Goal: Book appointment/travel/reservation

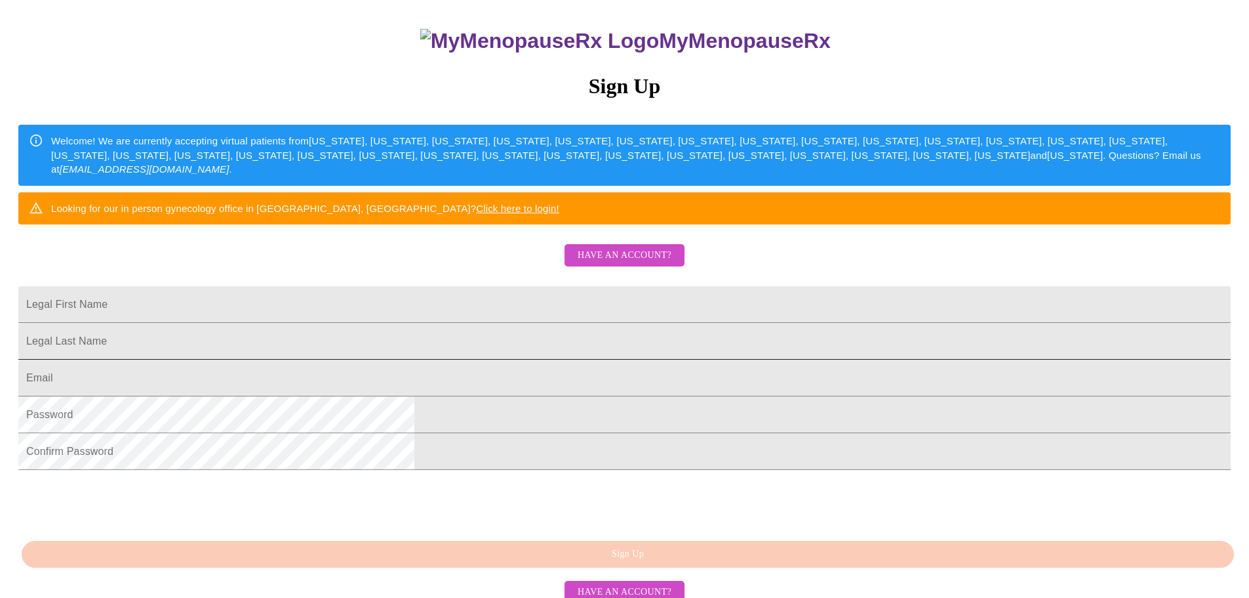
scroll to position [131, 0]
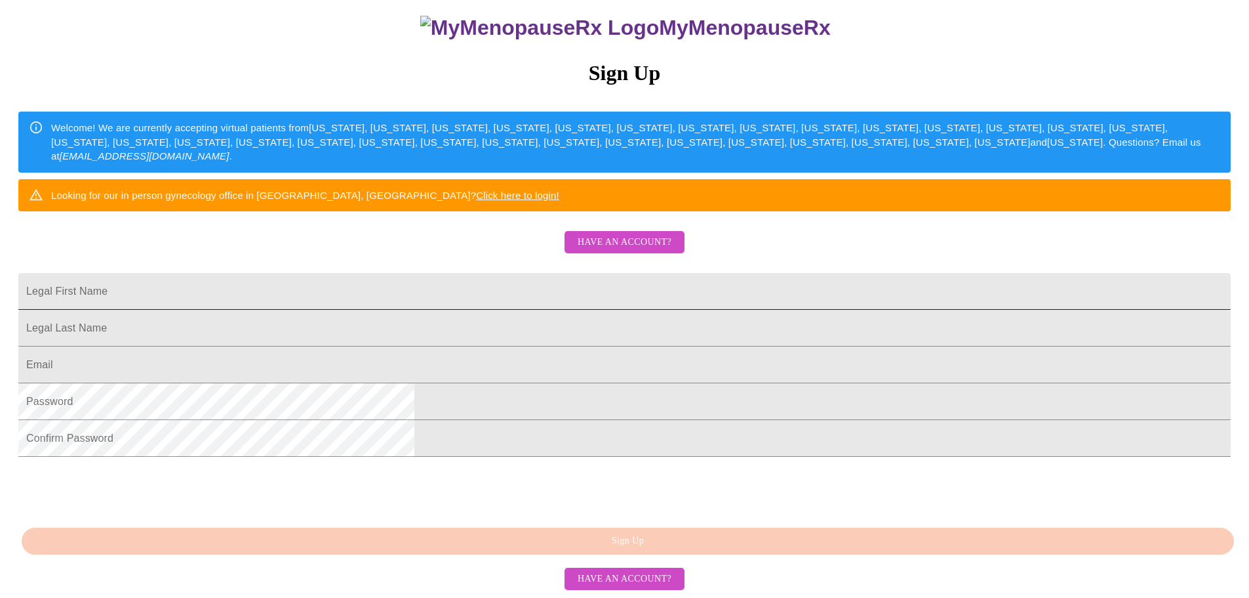
click at [524, 310] on input "Legal First Name" at bounding box center [624, 291] width 1213 height 37
click at [601, 234] on span "Have an account?" at bounding box center [625, 242] width 94 height 16
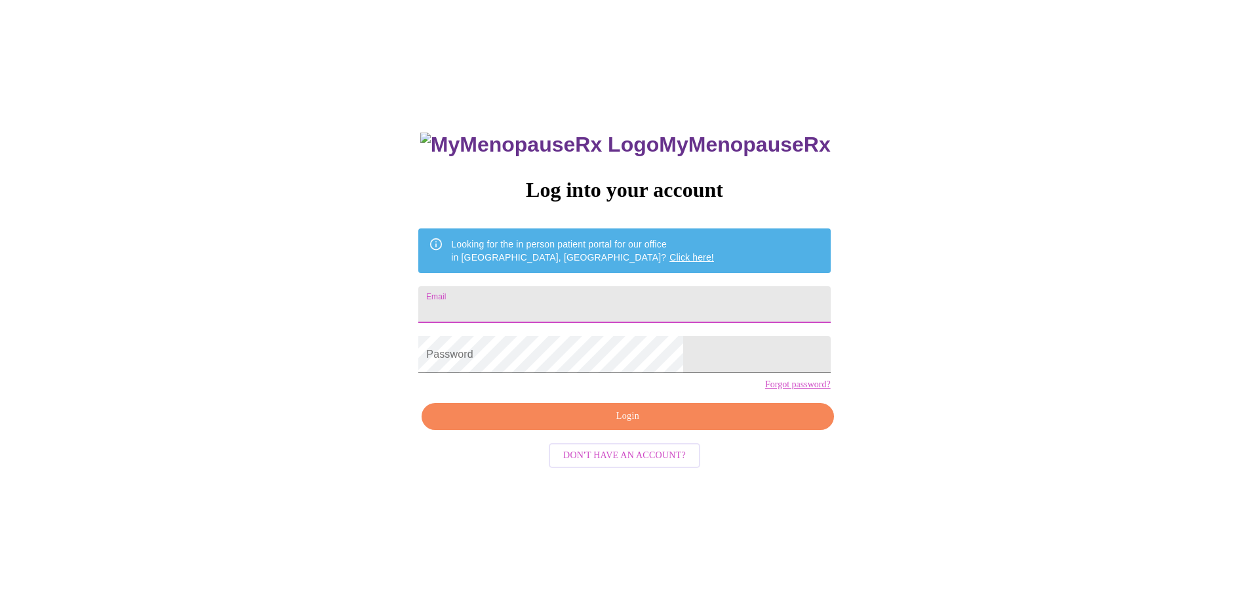
click at [552, 294] on input "Email" at bounding box center [624, 304] width 412 height 37
type input "[PERSON_NAME][EMAIL_ADDRESS][PERSON_NAME][DOMAIN_NAME]"
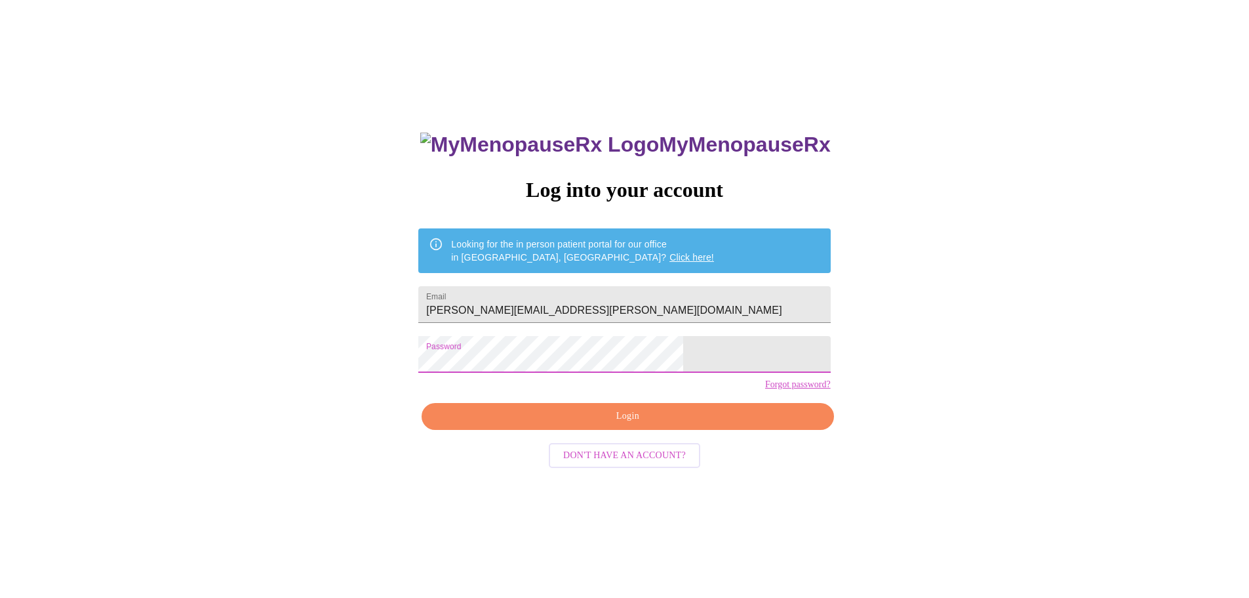
click at [631, 424] on span "Login" at bounding box center [628, 416] width 382 height 16
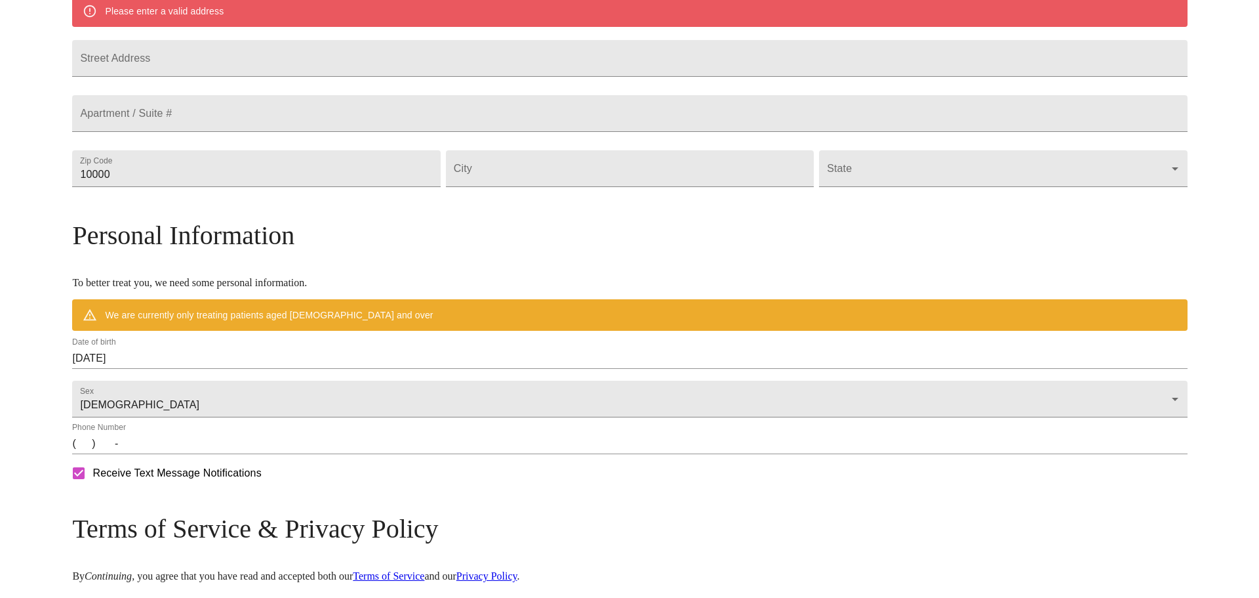
scroll to position [407, 0]
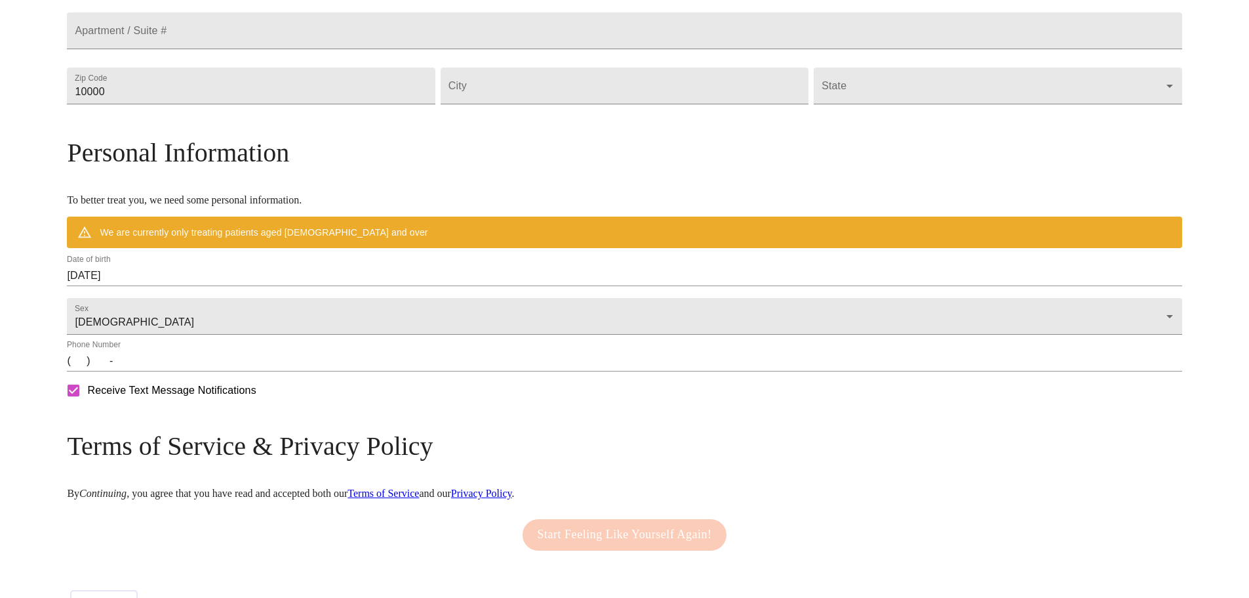
click at [288, 286] on input "[DATE]" at bounding box center [624, 275] width 1115 height 21
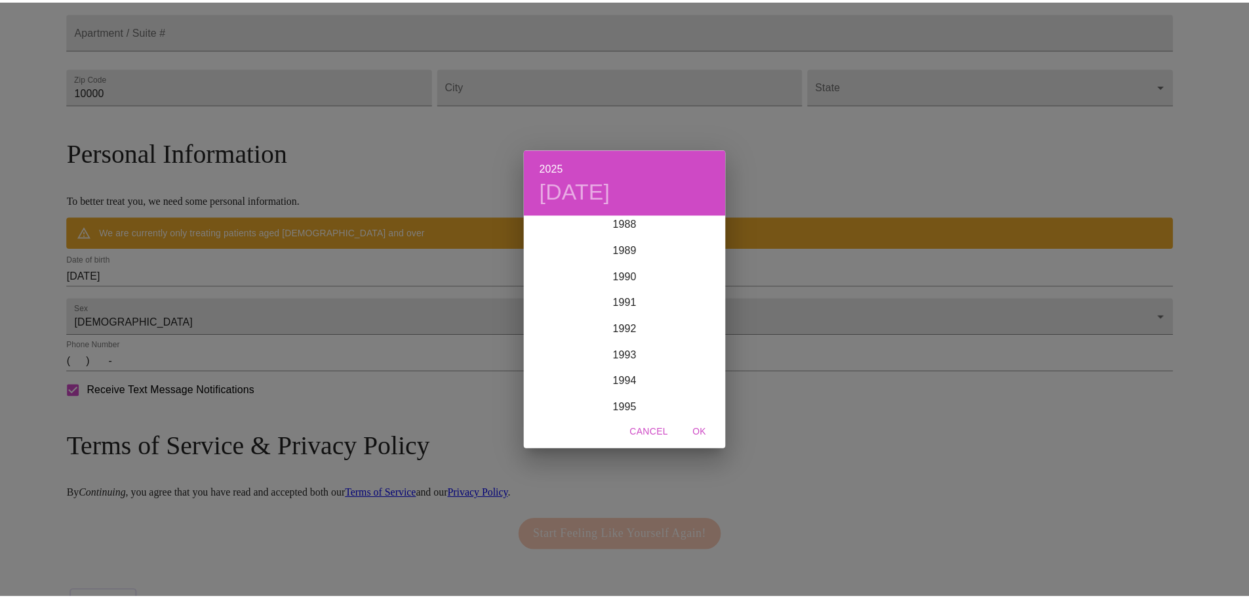
scroll to position [2309, 0]
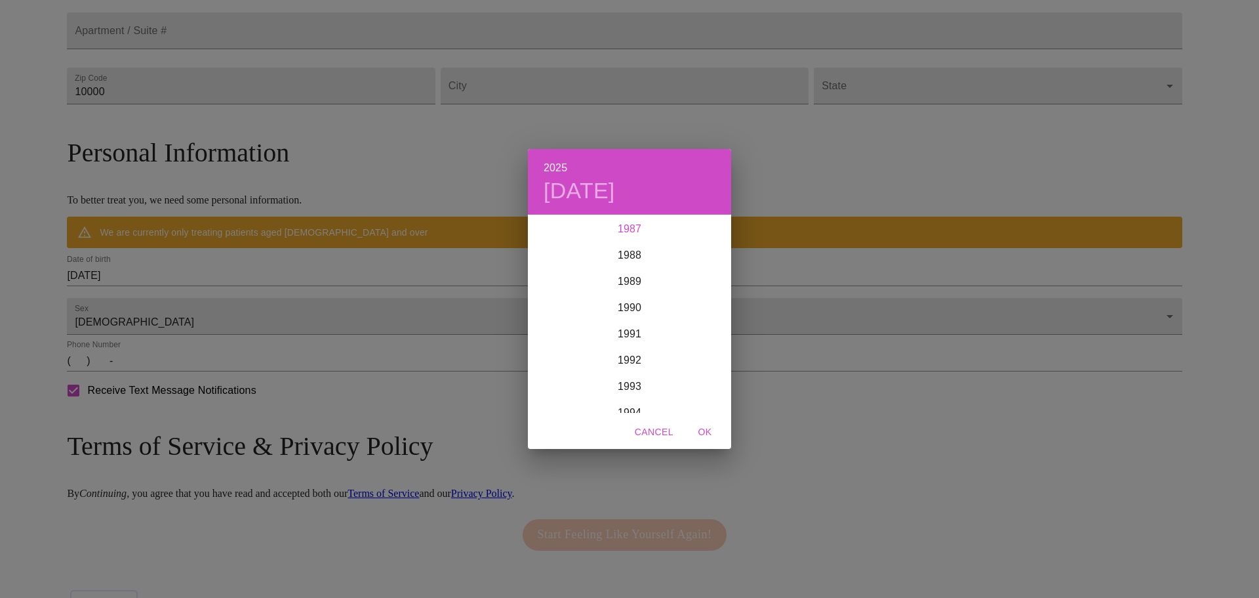
click at [632, 230] on div "1987" at bounding box center [629, 229] width 203 height 26
click at [628, 384] on div "Nov" at bounding box center [630, 387] width 68 height 49
click at [629, 300] on button "11" at bounding box center [630, 308] width 24 height 24
click at [707, 429] on span "OK" at bounding box center [704, 432] width 31 height 16
type input "[DATE]"
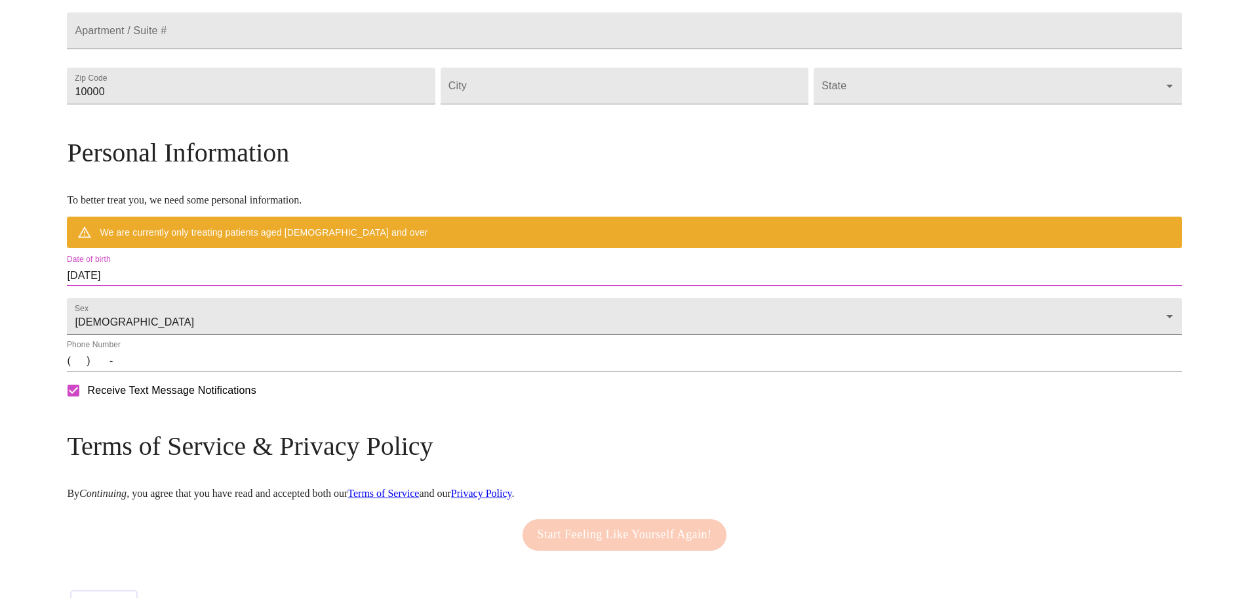
click at [275, 371] on input "(   )    -" at bounding box center [624, 360] width 1115 height 21
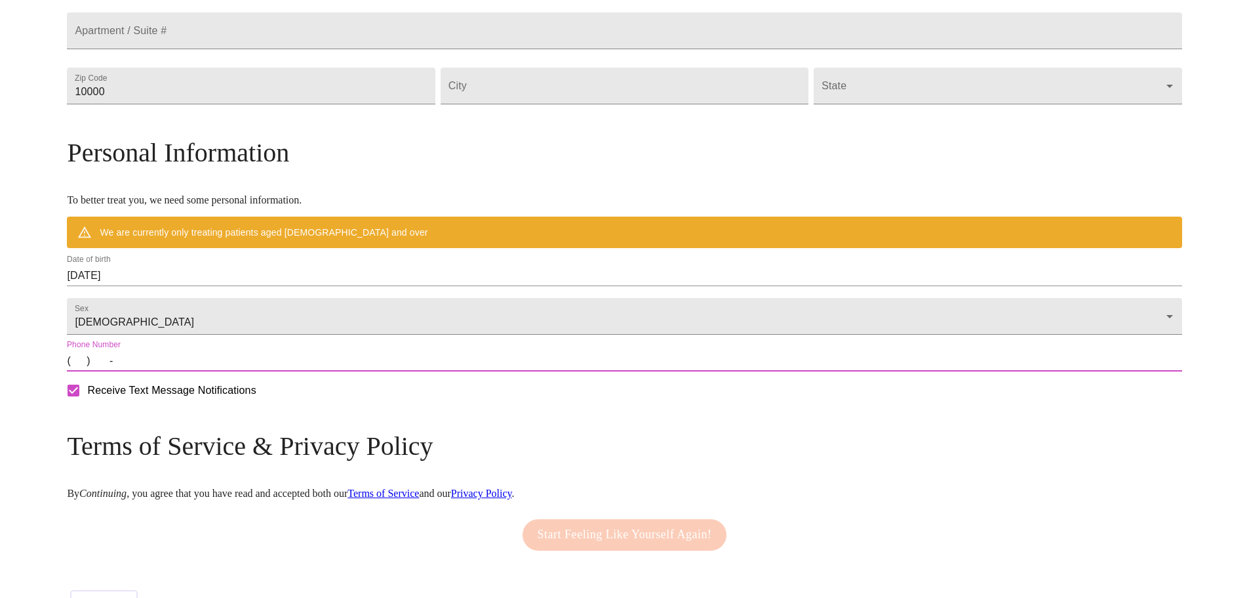
click at [218, 371] on input "(   )    -" at bounding box center [624, 360] width 1115 height 21
type input "[PHONE_NUMBER]"
click at [87, 404] on input "Receive Text Message Notifications" at bounding box center [74, 390] width 28 height 28
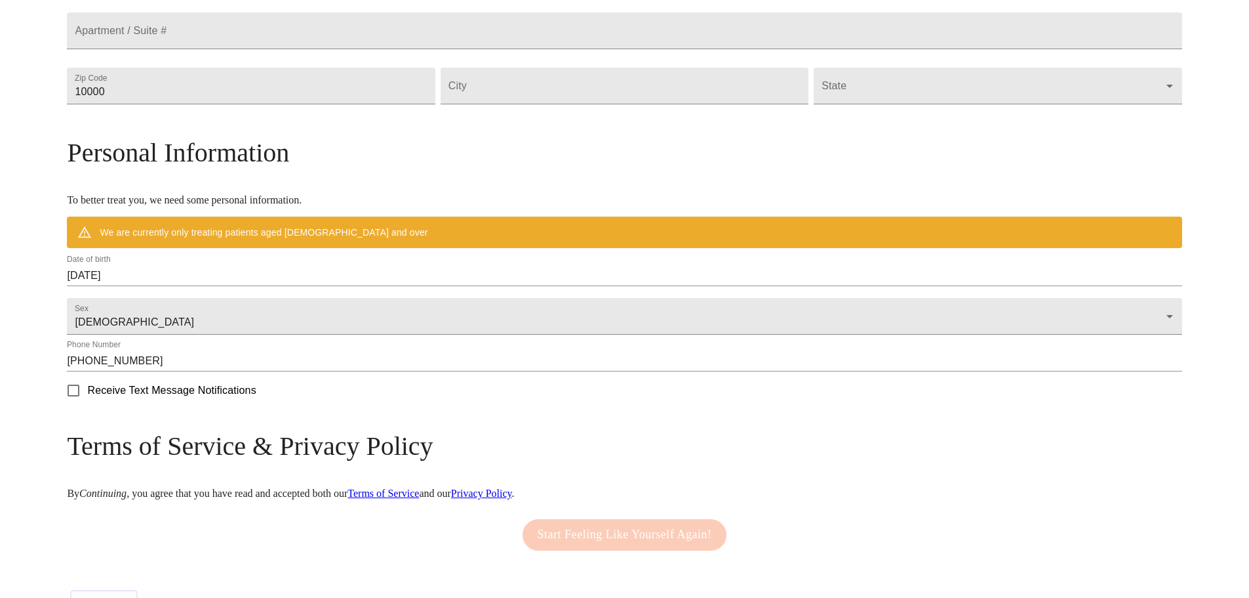
click at [87, 404] on input "Receive Text Message Notifications" at bounding box center [74, 390] width 28 height 28
checkbox input "true"
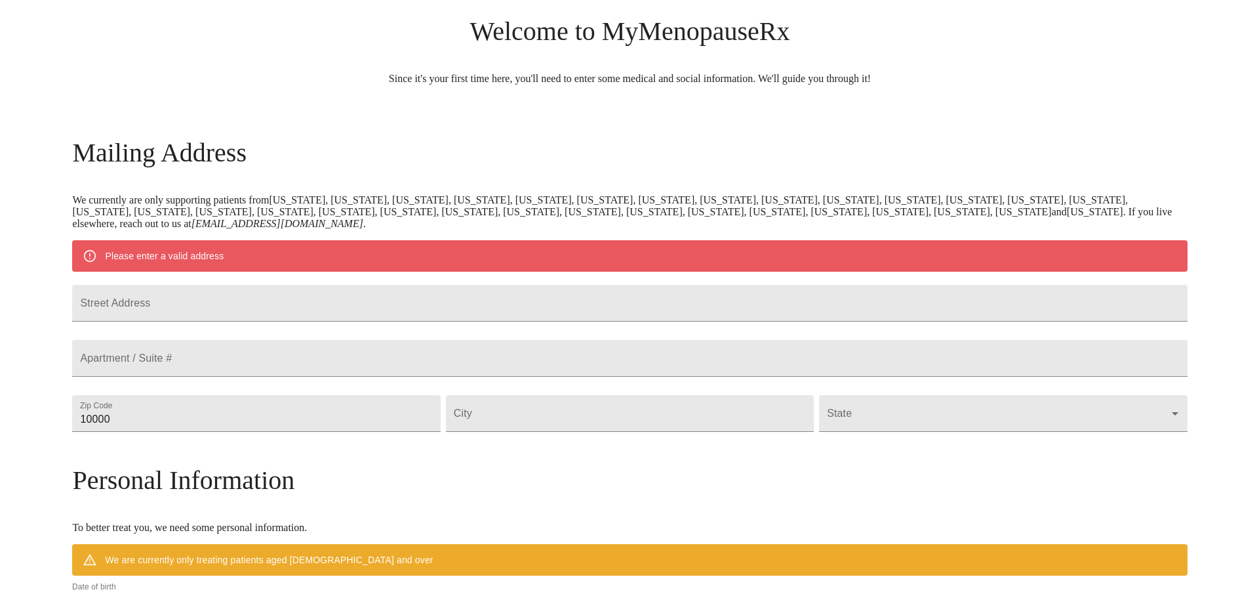
scroll to position [79, 0]
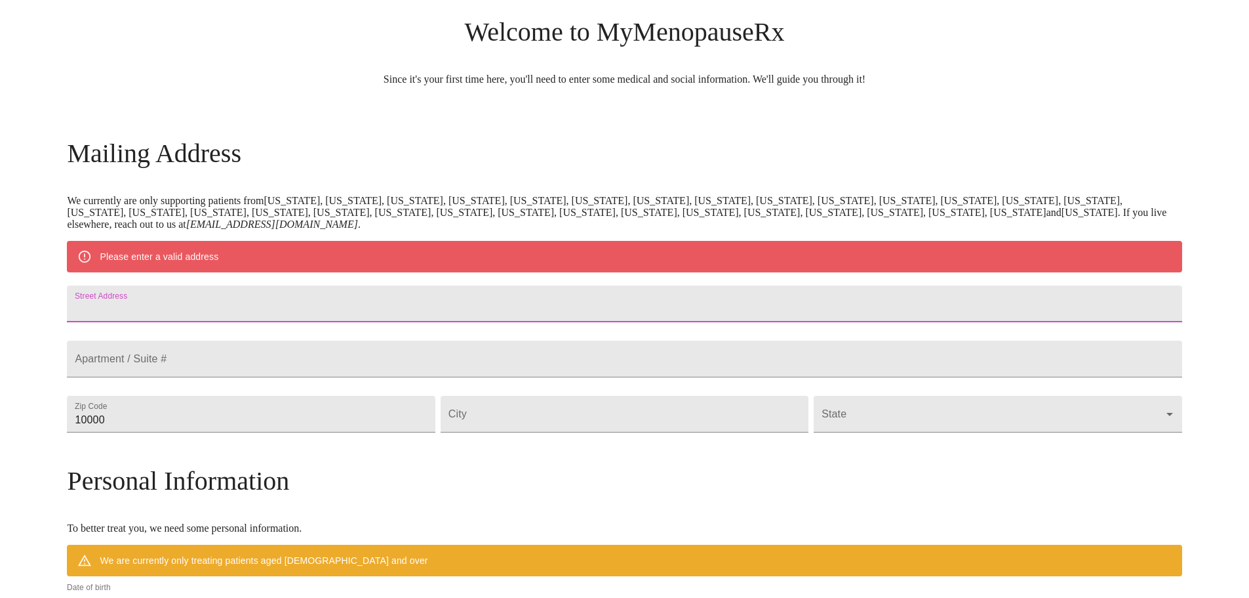
click at [312, 311] on input "Street Address" at bounding box center [624, 303] width 1115 height 37
type input "[STREET_ADDRESS]"
click at [283, 432] on input "10000" at bounding box center [251, 413] width 368 height 37
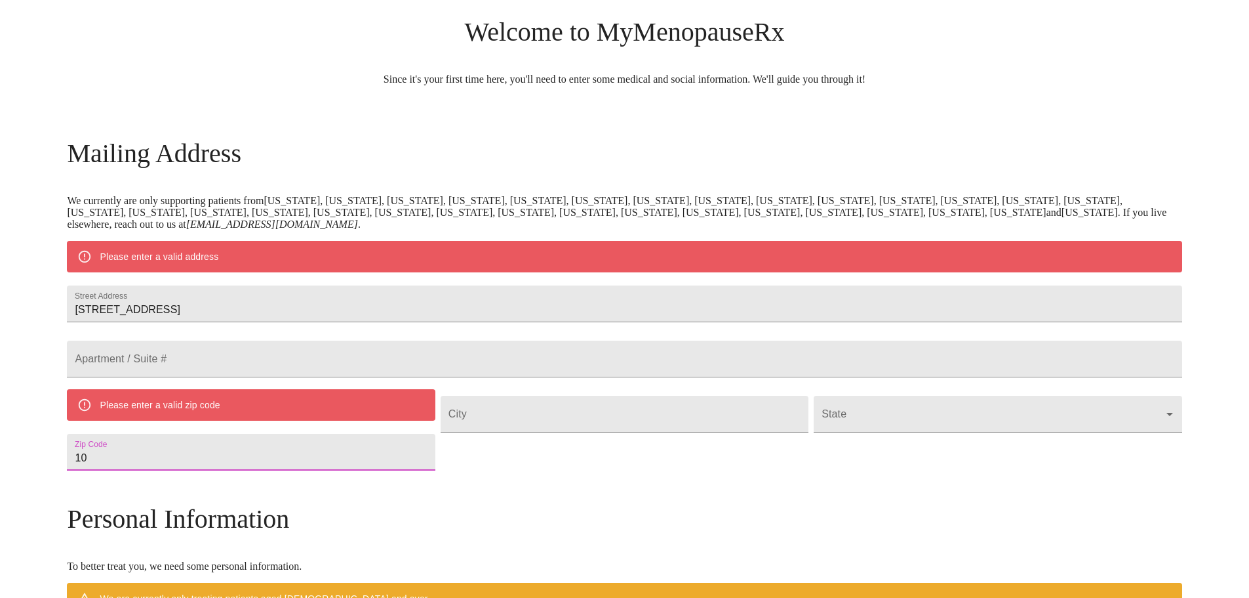
type input "1"
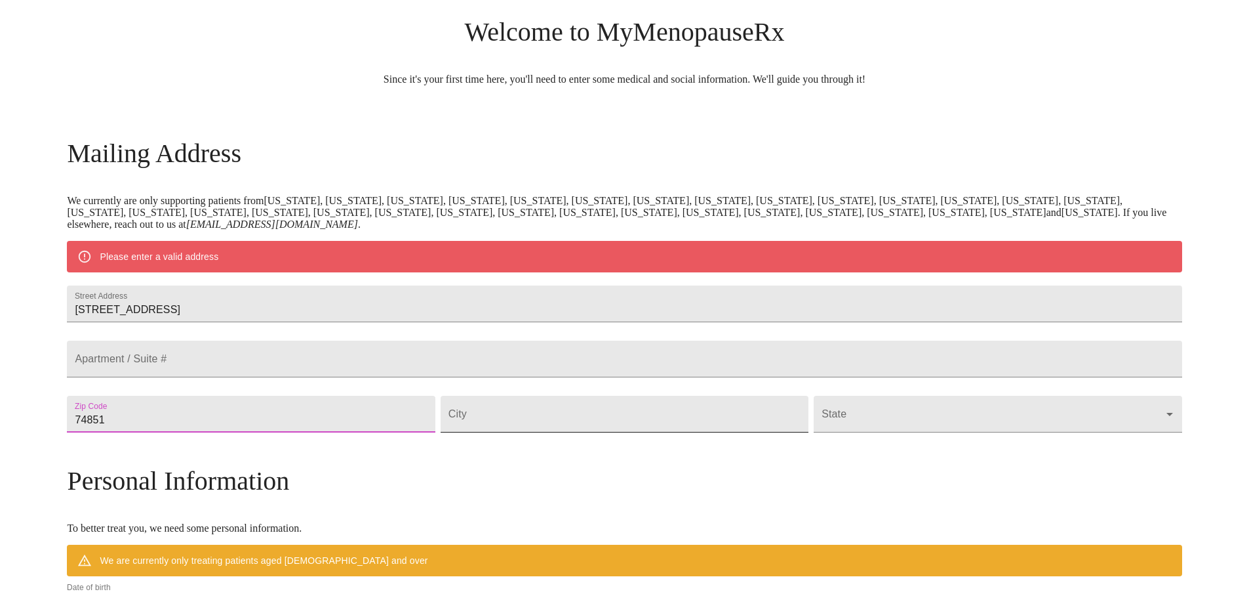
type input "74851"
click at [644, 432] on input "Street Address" at bounding box center [625, 413] width 368 height 37
type input "[PERSON_NAME]"
click at [887, 455] on body "MyMenopauseRx Welcome to MyMenopauseRx Since it's your first time here, you'll …" at bounding box center [624, 438] width 1239 height 1023
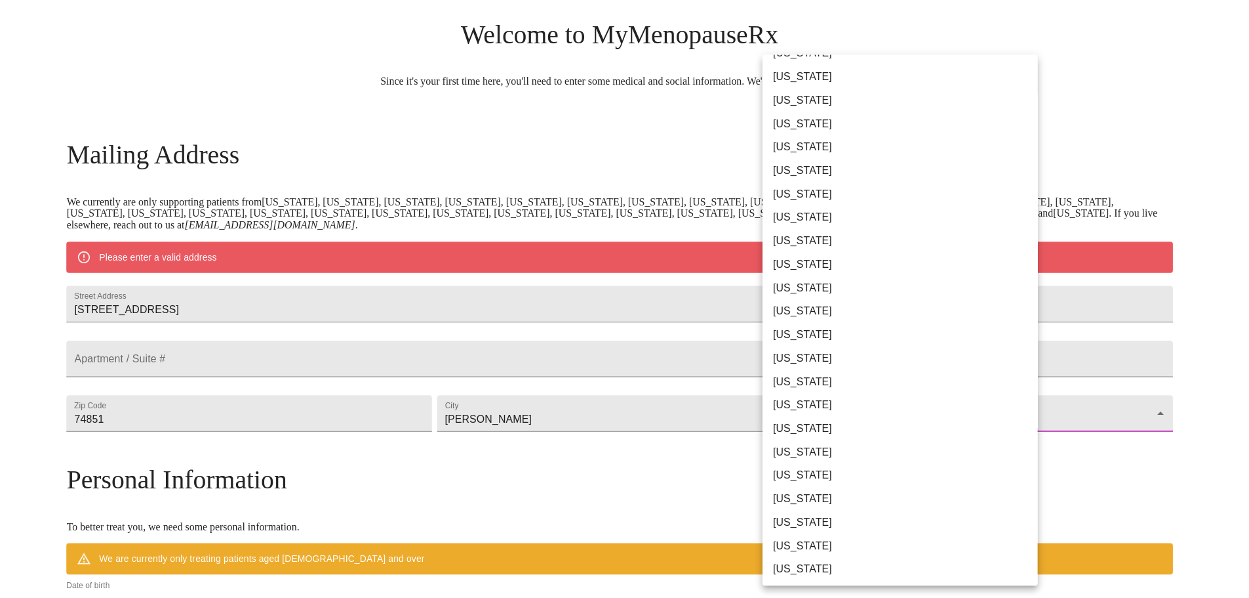
scroll to position [656, 0]
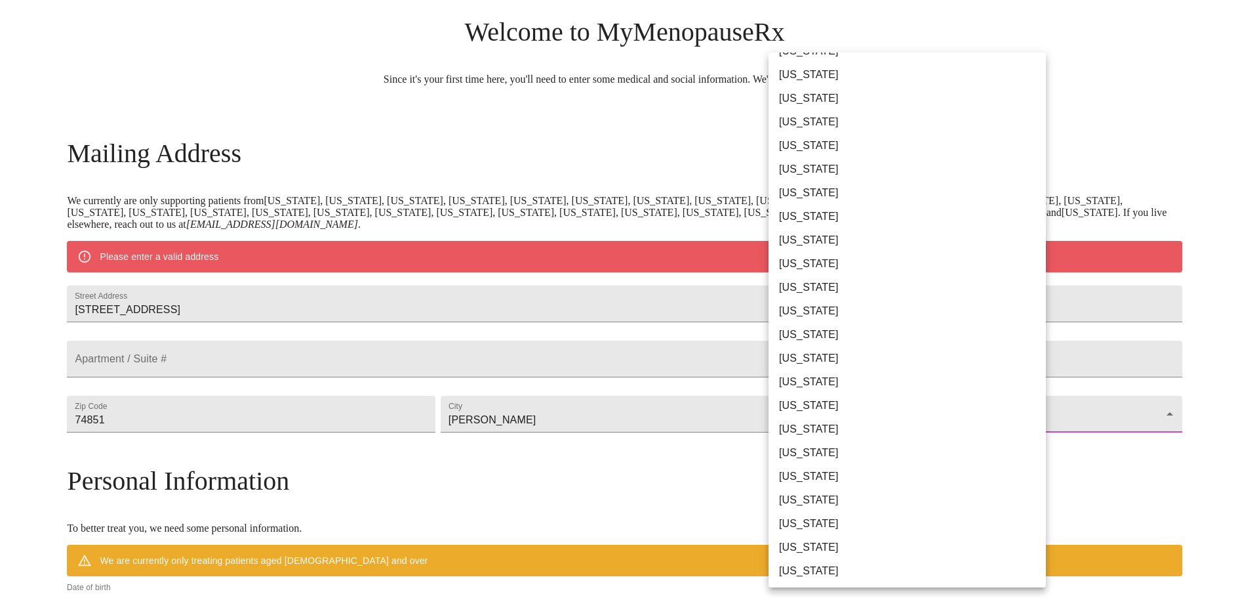
click at [836, 237] on li "[US_STATE]" at bounding box center [912, 240] width 287 height 24
type input "[US_STATE]"
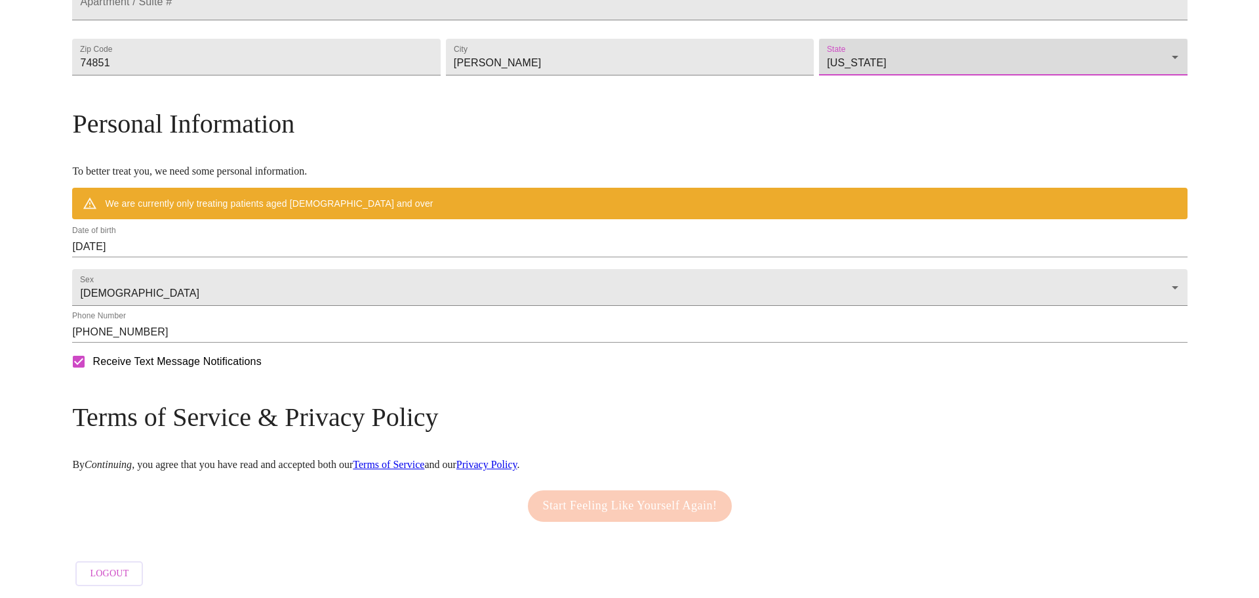
scroll to position [435, 0]
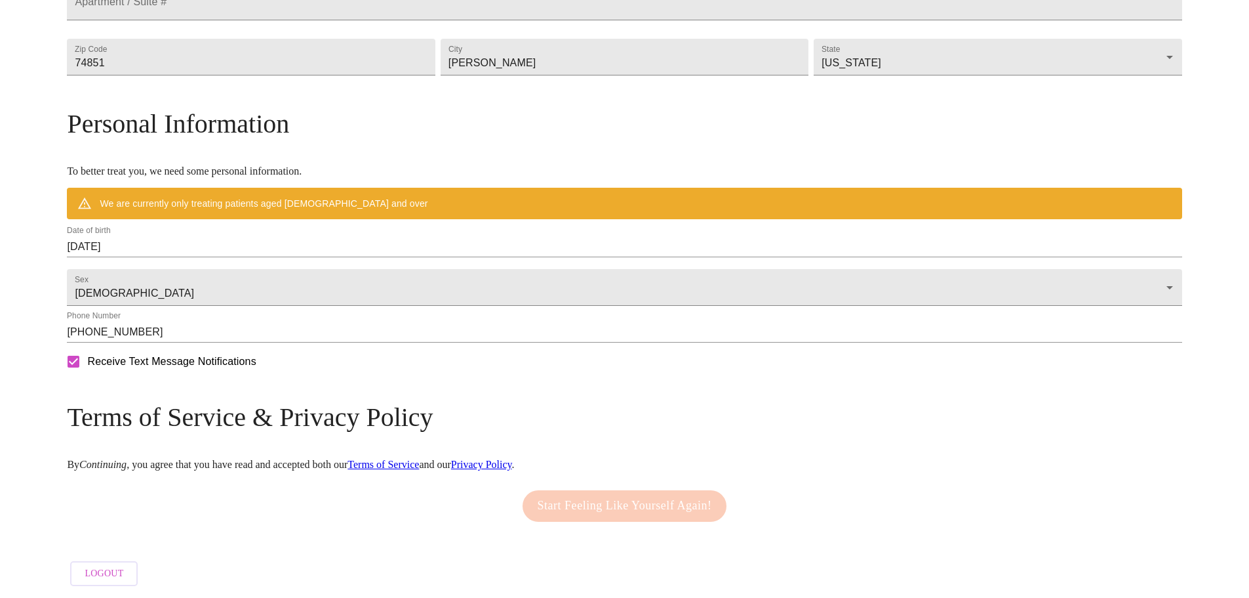
click at [647, 510] on div "Start Feeling Like Yourself Again!" at bounding box center [624, 505] width 211 height 45
click at [327, 237] on input "[DATE]" at bounding box center [624, 246] width 1115 height 21
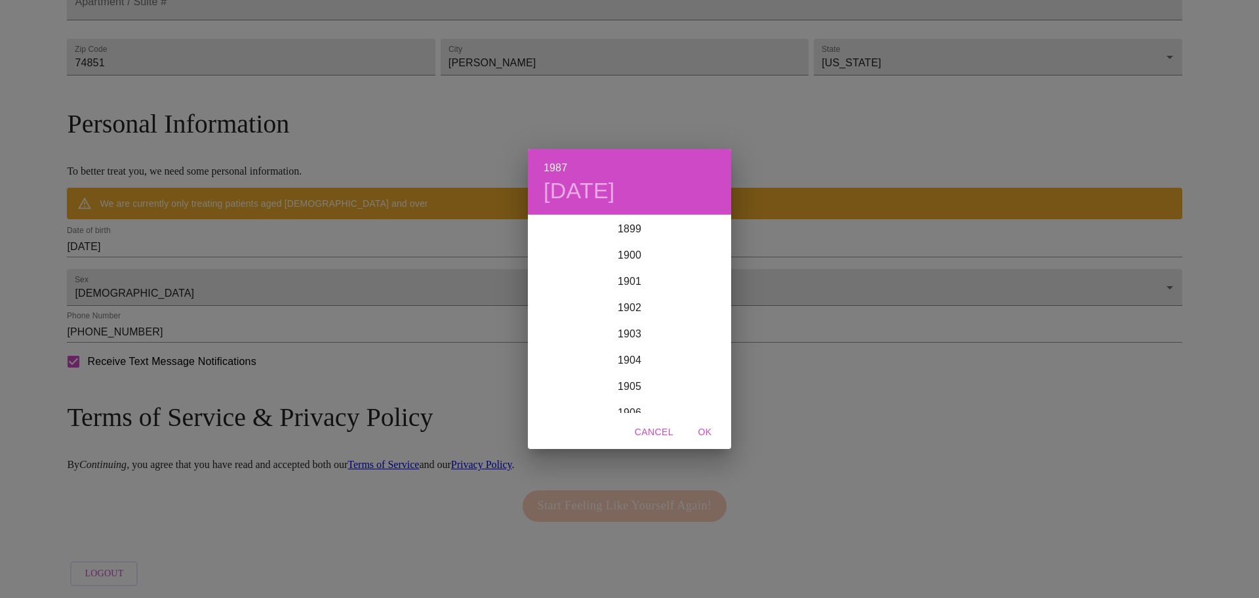
scroll to position [2230, 0]
click at [620, 275] on div "1986" at bounding box center [629, 281] width 203 height 26
click at [634, 380] on div "Nov" at bounding box center [630, 387] width 68 height 49
click at [605, 328] on p "11" at bounding box center [603, 331] width 10 height 13
click at [706, 428] on span "OK" at bounding box center [704, 432] width 31 height 16
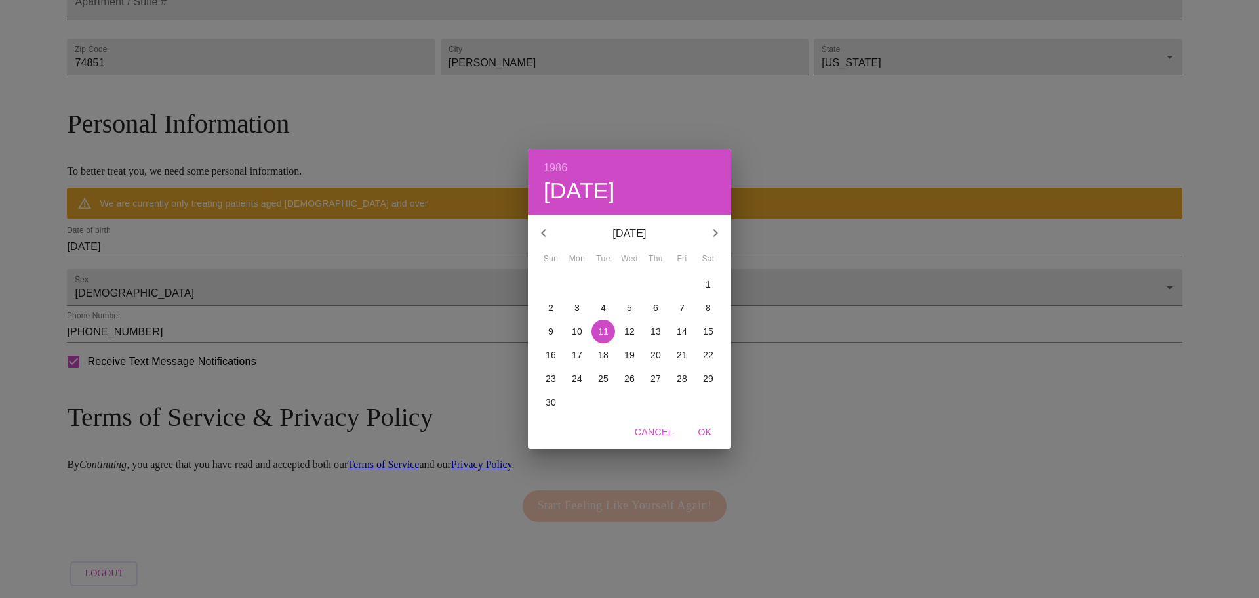
scroll to position [397, 0]
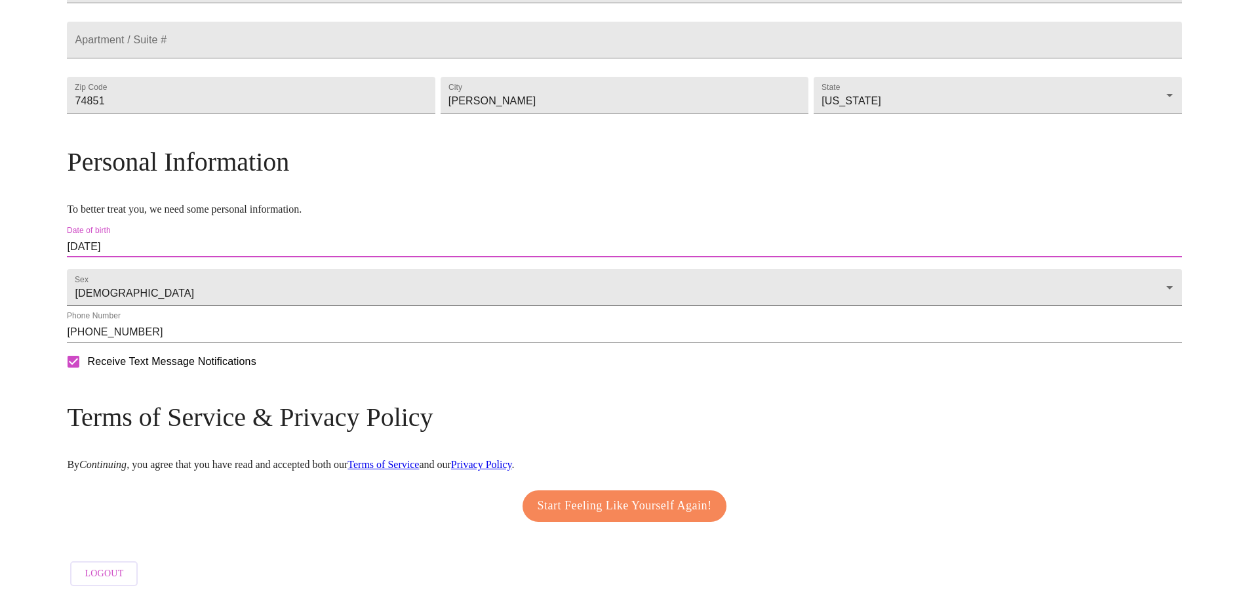
click at [293, 236] on input "[DATE]" at bounding box center [624, 246] width 1115 height 21
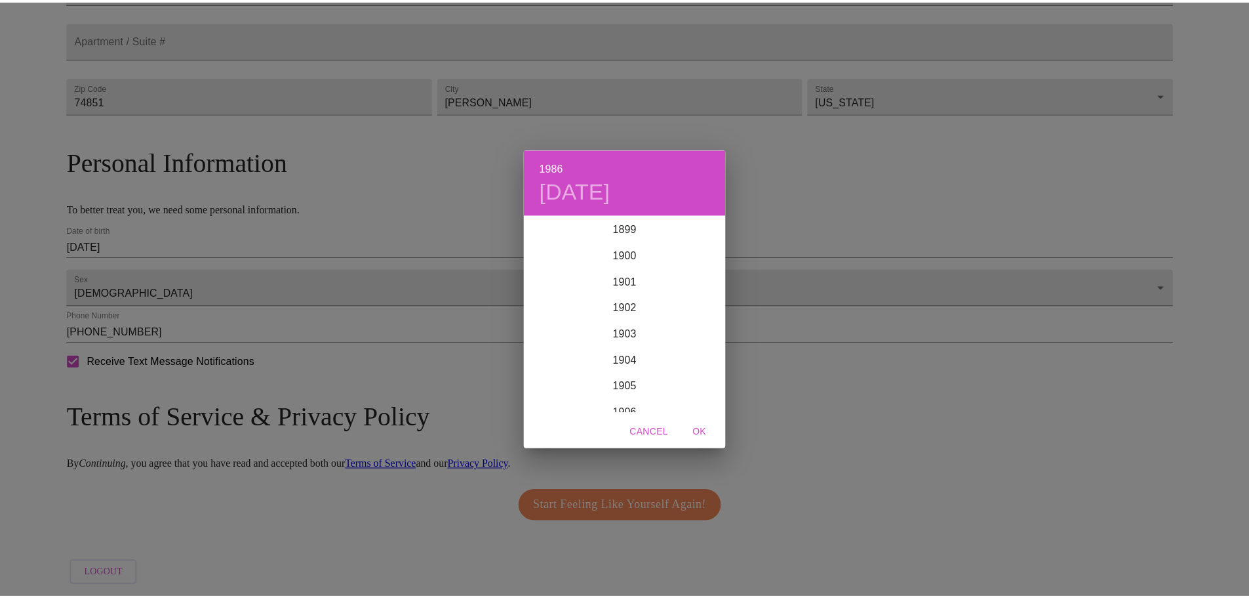
scroll to position [2204, 0]
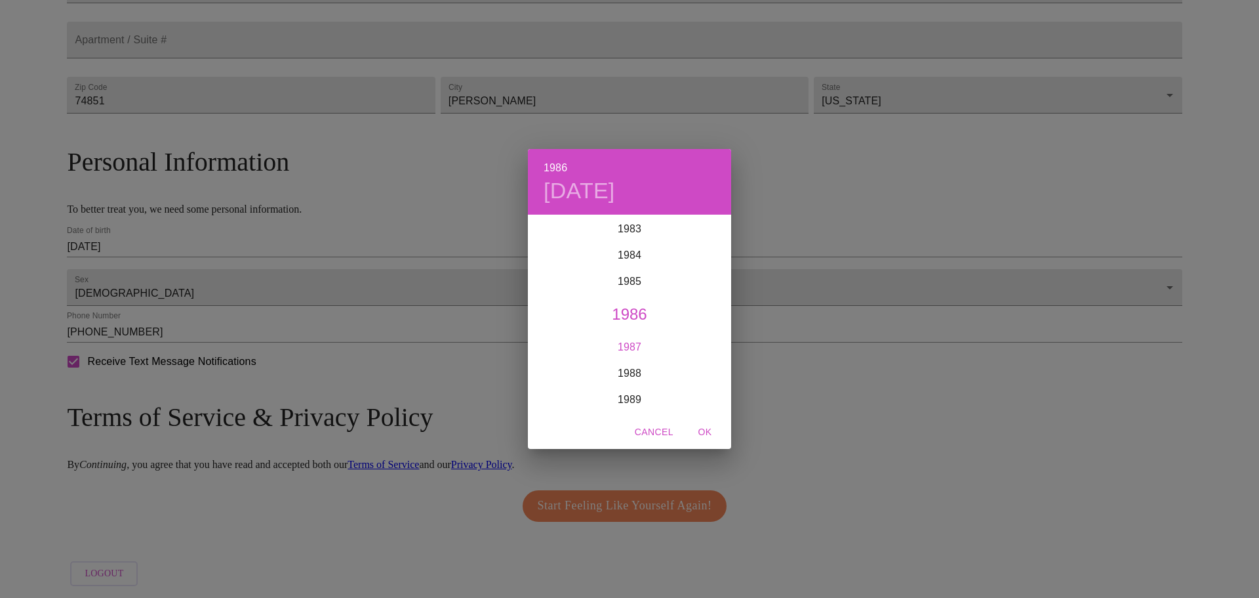
click at [630, 345] on div "1987" at bounding box center [629, 347] width 203 height 26
click at [705, 431] on span "OK" at bounding box center [704, 432] width 31 height 16
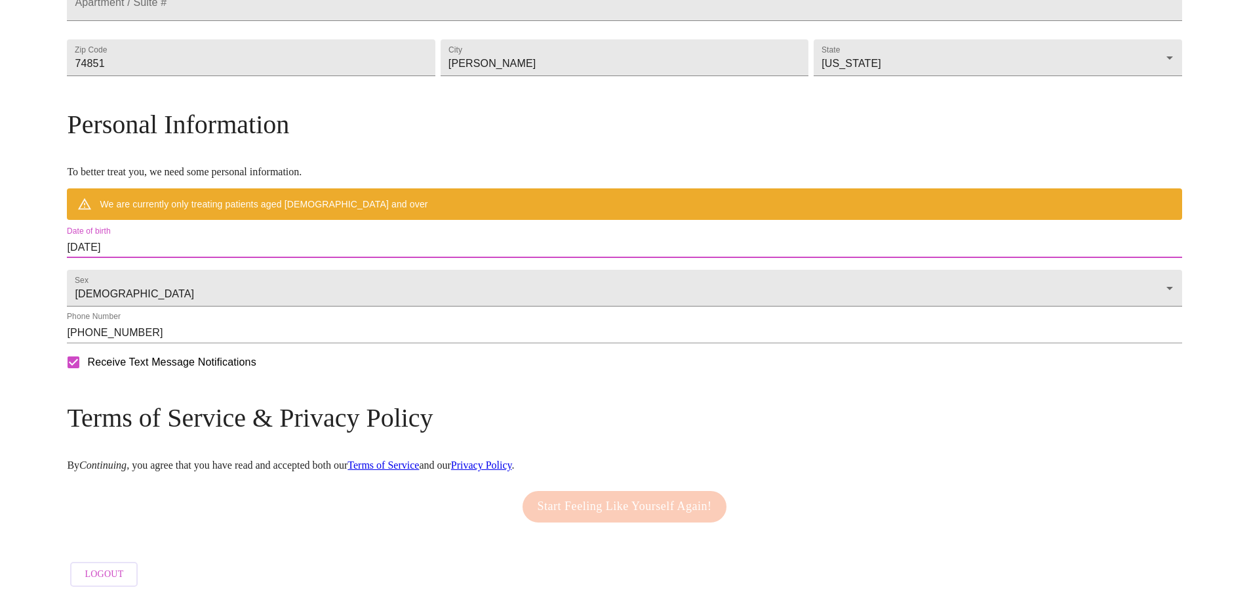
click at [673, 529] on div "Start Feeling Like Yourself Again!" at bounding box center [624, 506] width 211 height 45
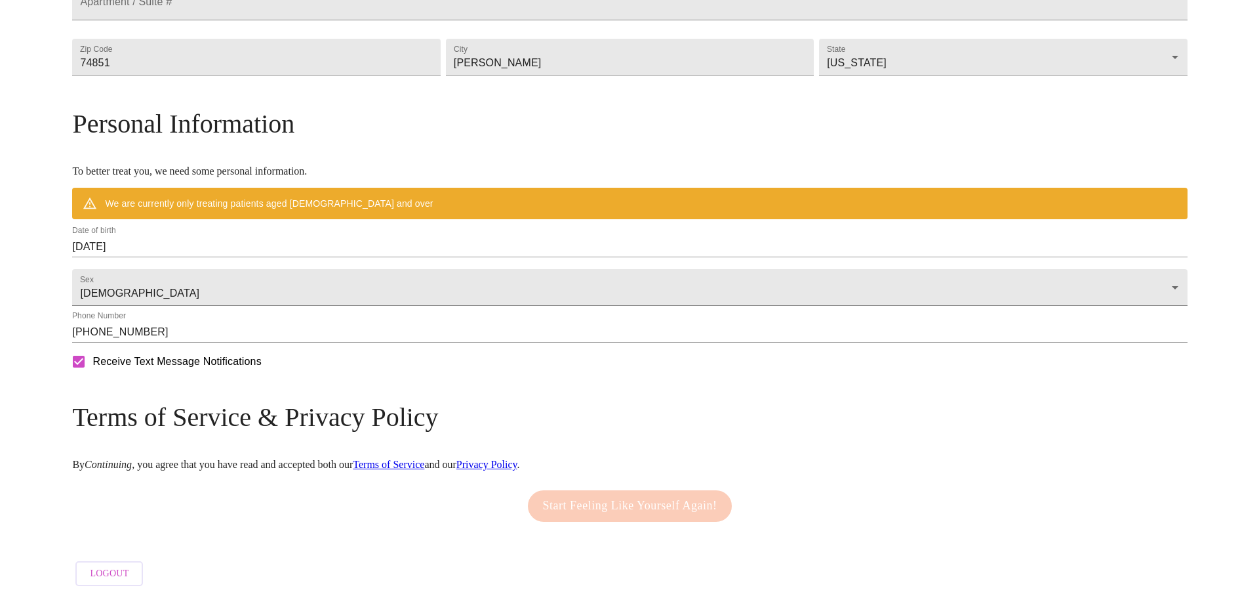
scroll to position [435, 0]
click at [277, 236] on input "[DATE]" at bounding box center [624, 246] width 1115 height 21
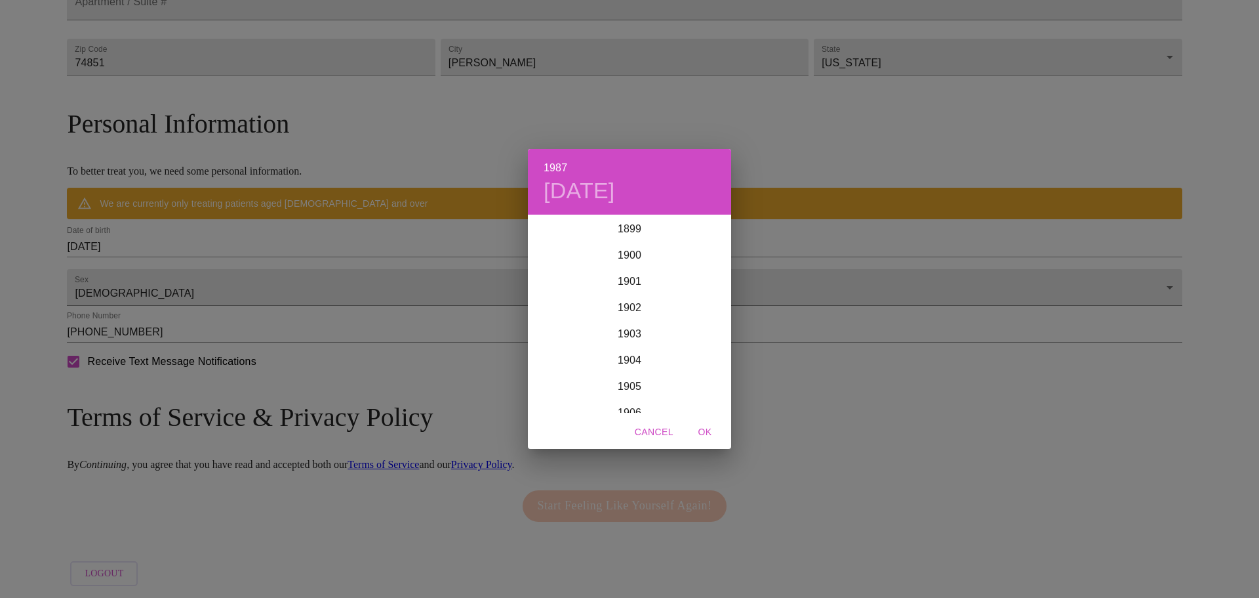
scroll to position [2230, 0]
click at [613, 285] on div "1986" at bounding box center [629, 281] width 203 height 26
click at [699, 430] on span "OK" at bounding box center [704, 432] width 31 height 16
type input "[DATE]"
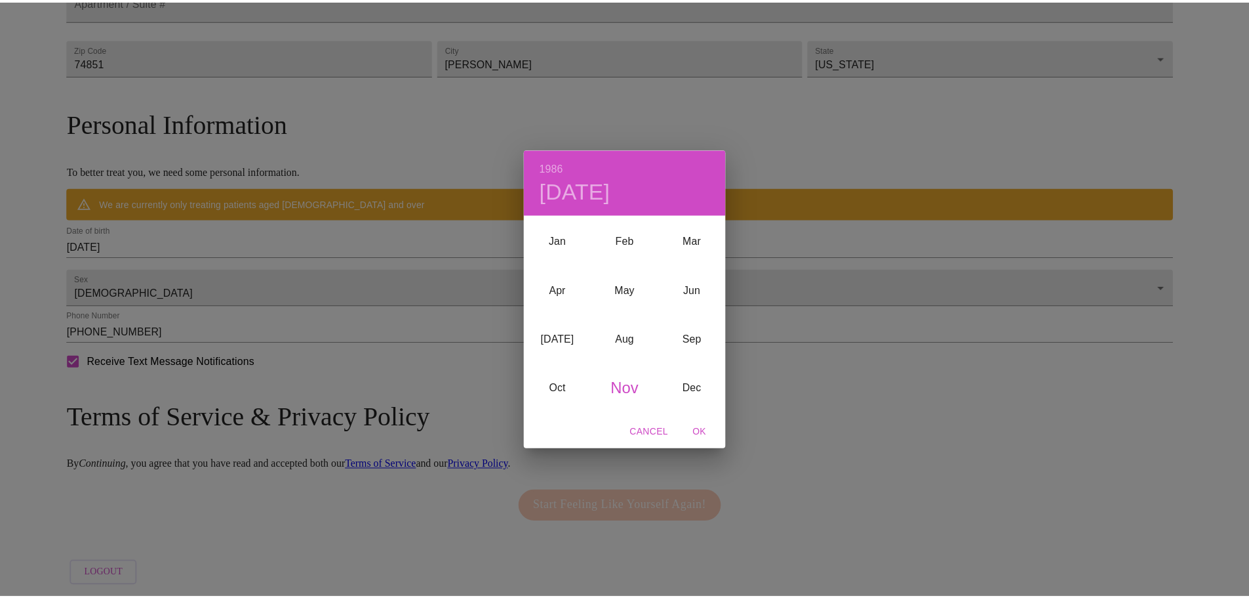
scroll to position [397, 0]
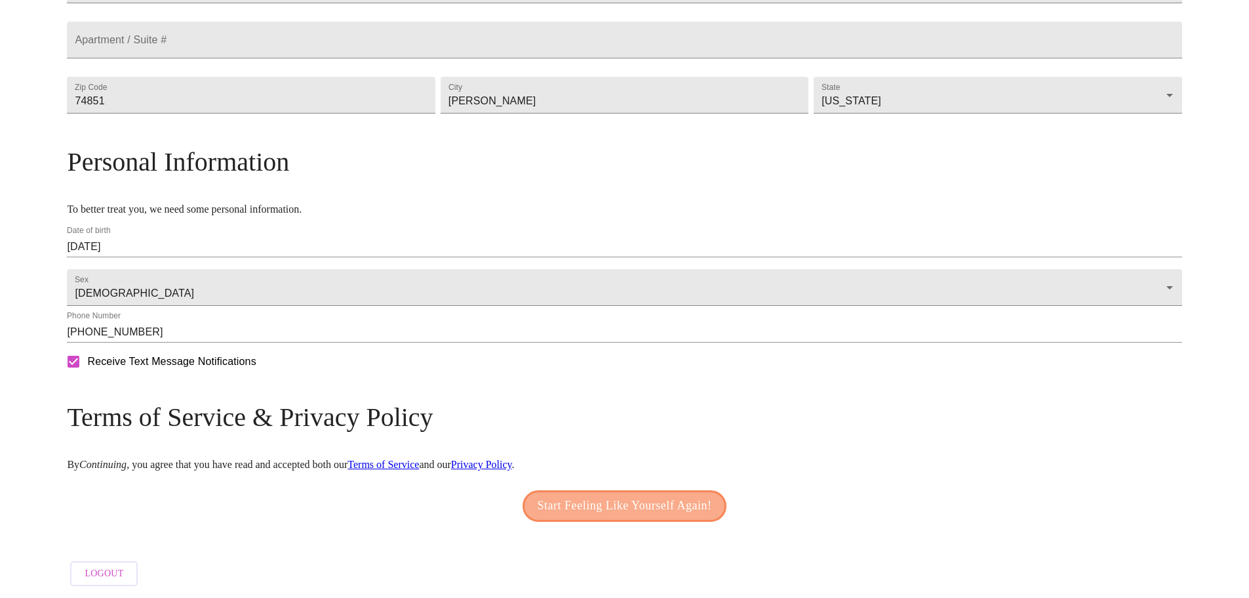
click at [620, 504] on span "Start Feeling Like Yourself Again!" at bounding box center [625, 505] width 174 height 21
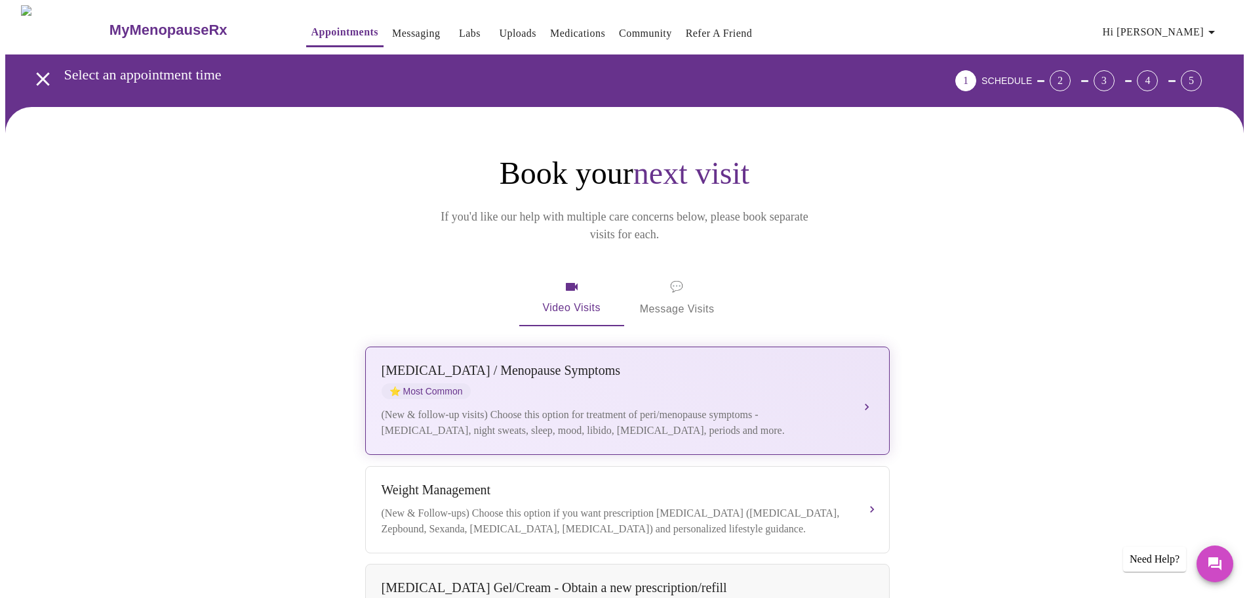
click at [872, 388] on button "[MEDICAL_DATA] / Menopause Symptoms ⭐ Most Common (New & follow-up visits) Choo…" at bounding box center [627, 400] width 525 height 108
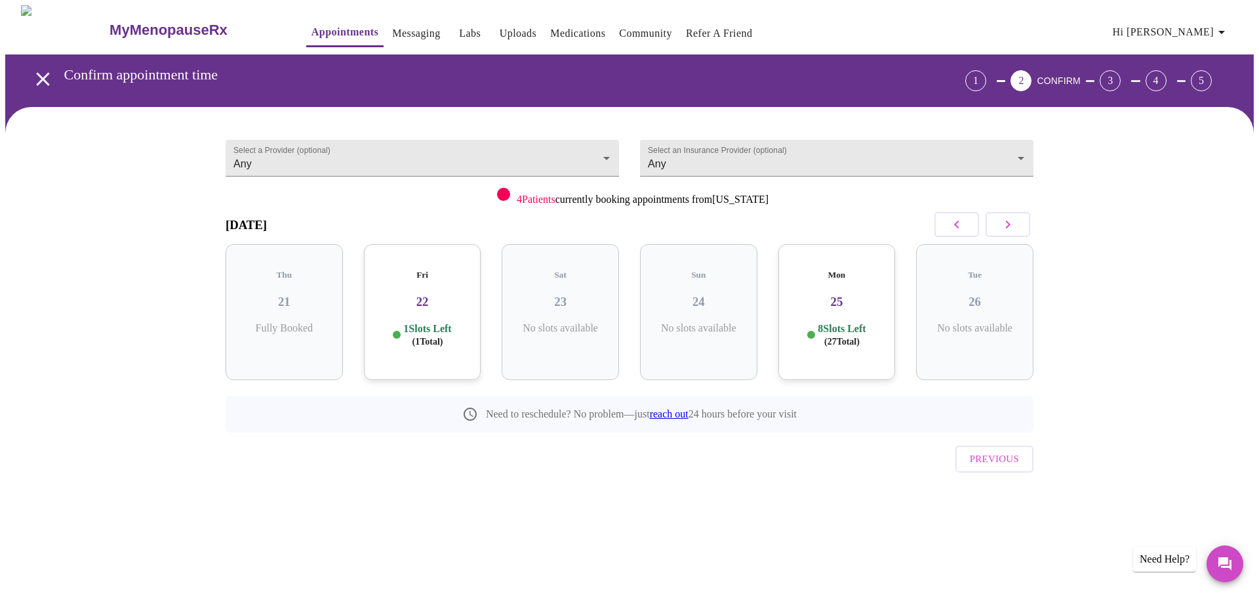
click at [436, 336] on span "( 1 Total)" at bounding box center [428, 341] width 31 height 10
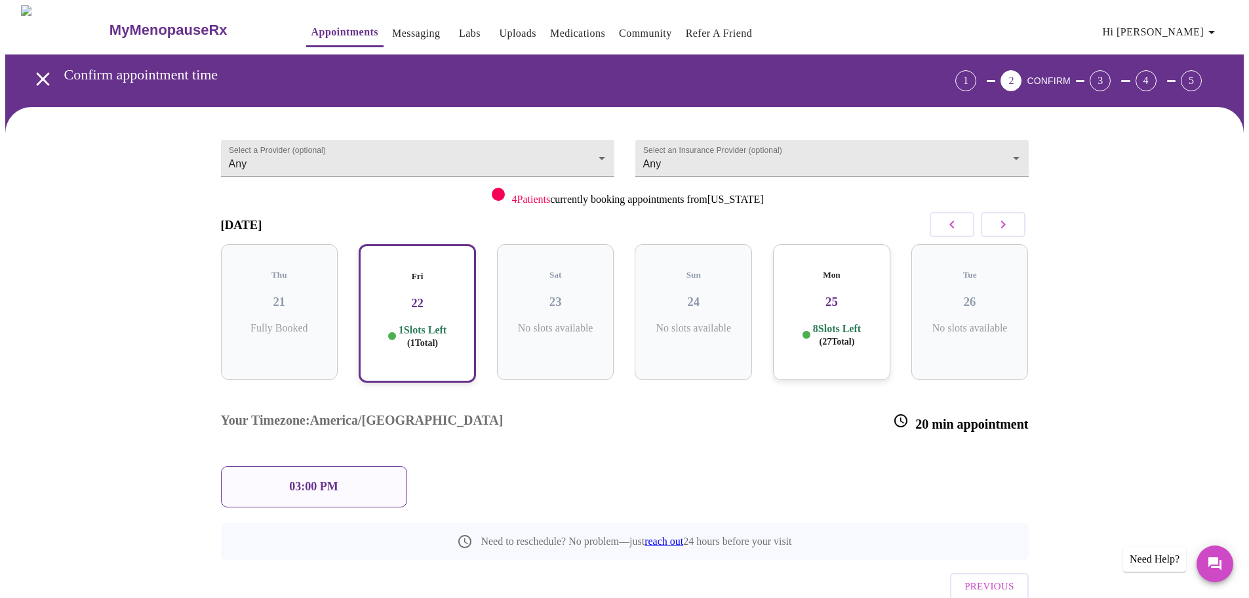
click at [346, 466] on div "03:00 PM" at bounding box center [314, 486] width 186 height 41
